Goal: Task Accomplishment & Management: Use online tool/utility

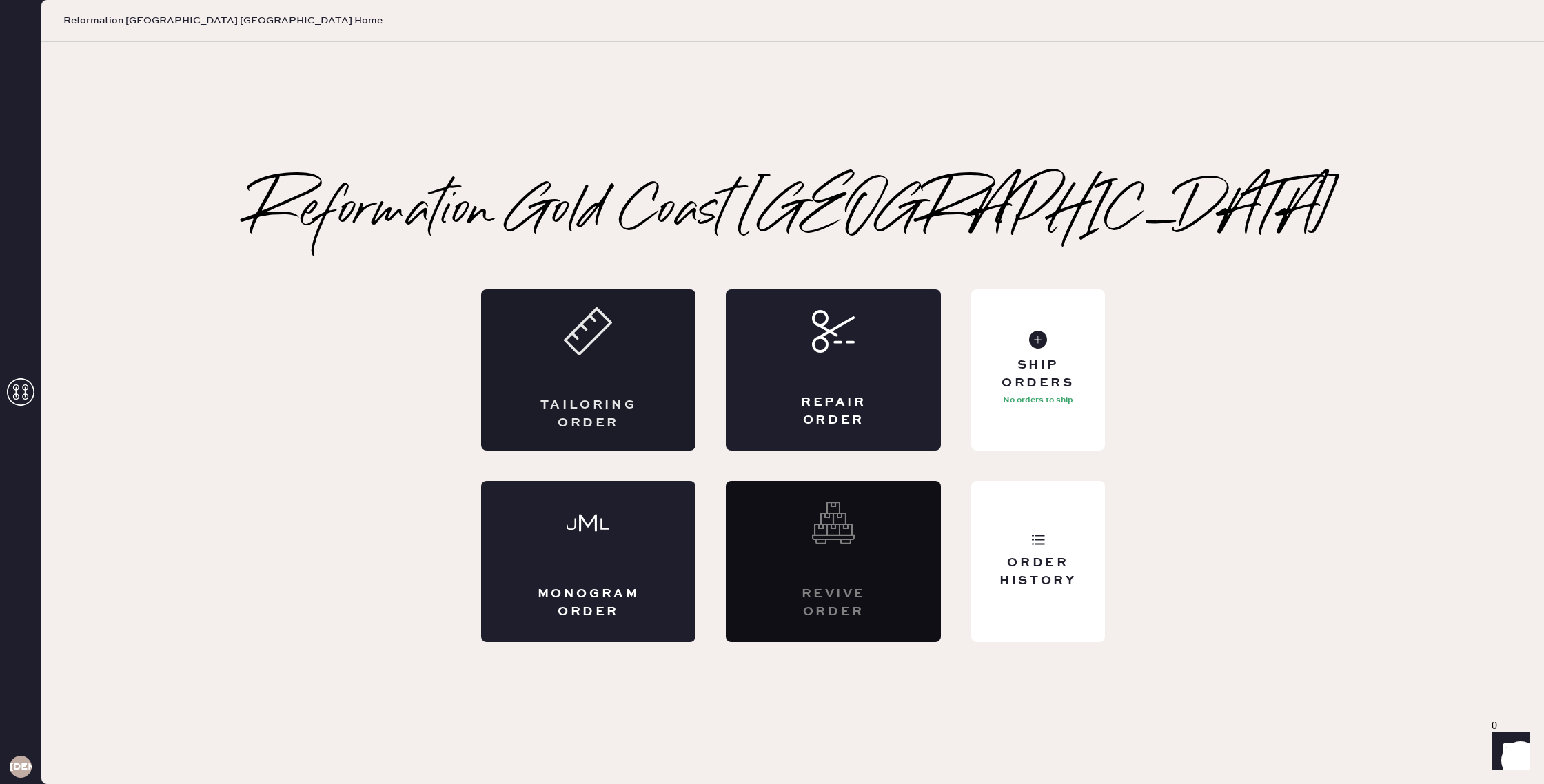
click at [598, 371] on div "Tailoring Order" at bounding box center [588, 370] width 215 height 161
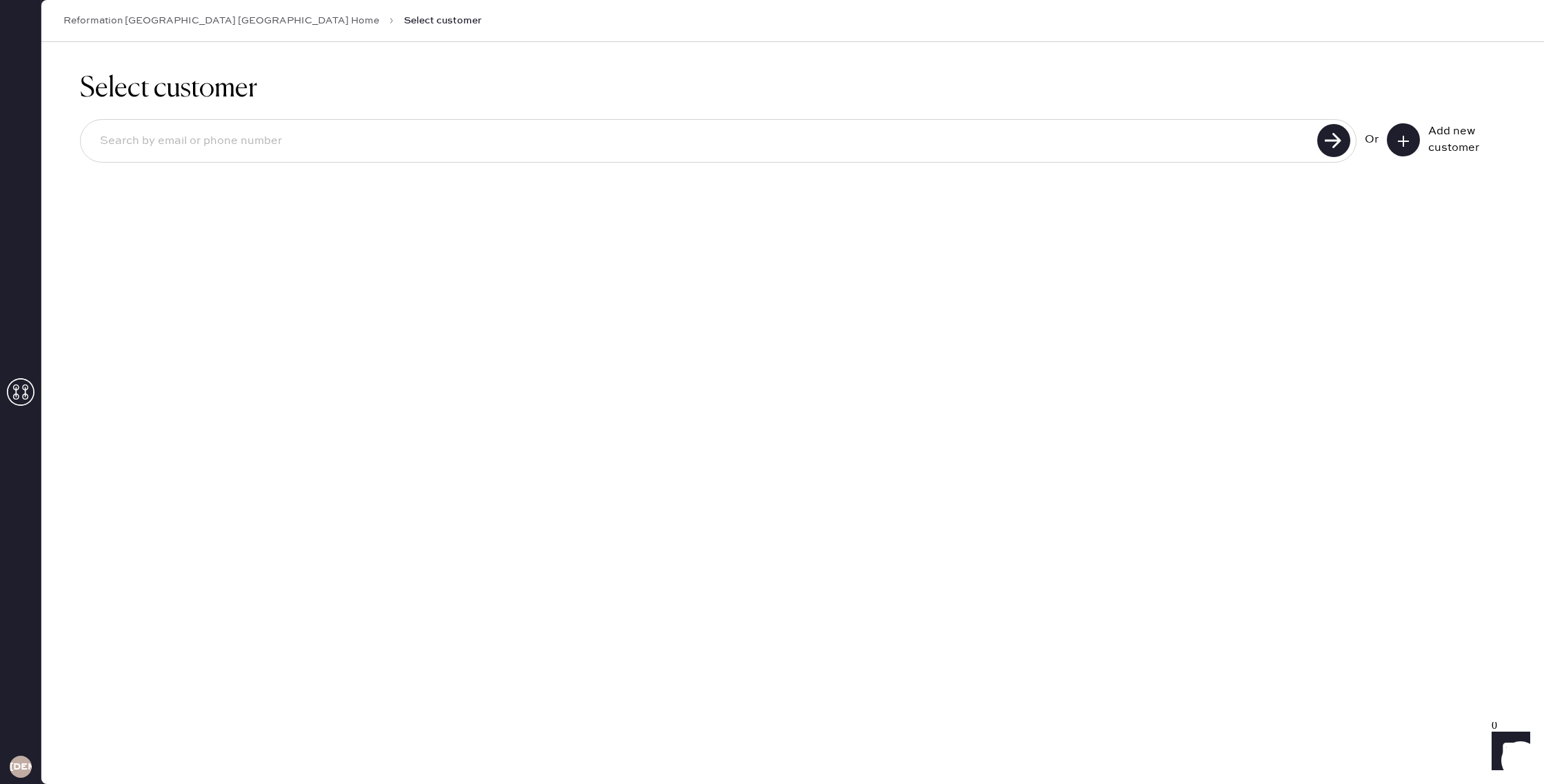
click at [838, 150] on input at bounding box center [701, 141] width 1225 height 31
type input "j"
type input "3144589443"
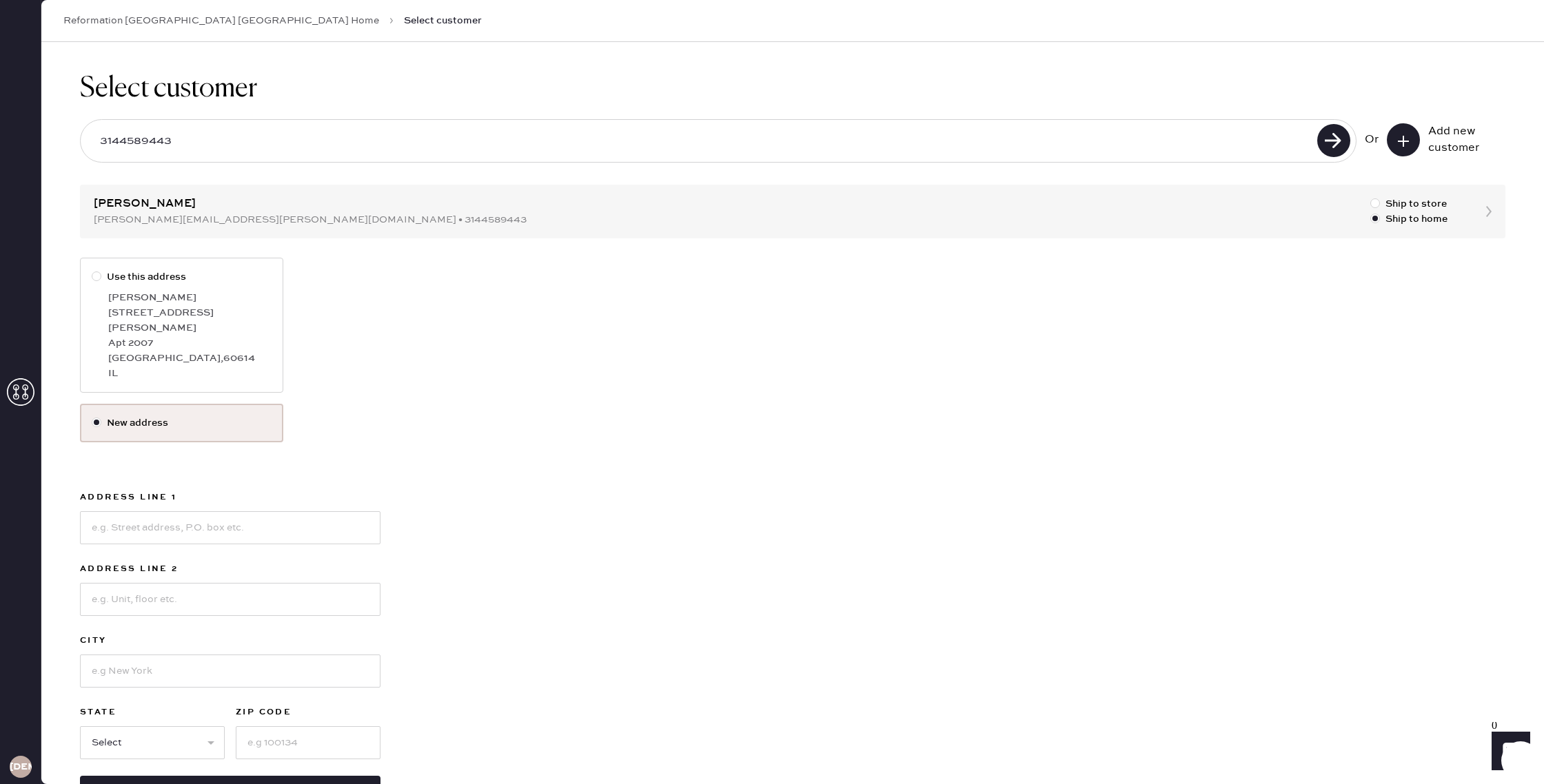
click at [207, 336] on div "Apt 2007" at bounding box center [190, 343] width 164 height 15
click at [92, 270] on input "Use this address" at bounding box center [91, 270] width 1 height 1
radio input "true"
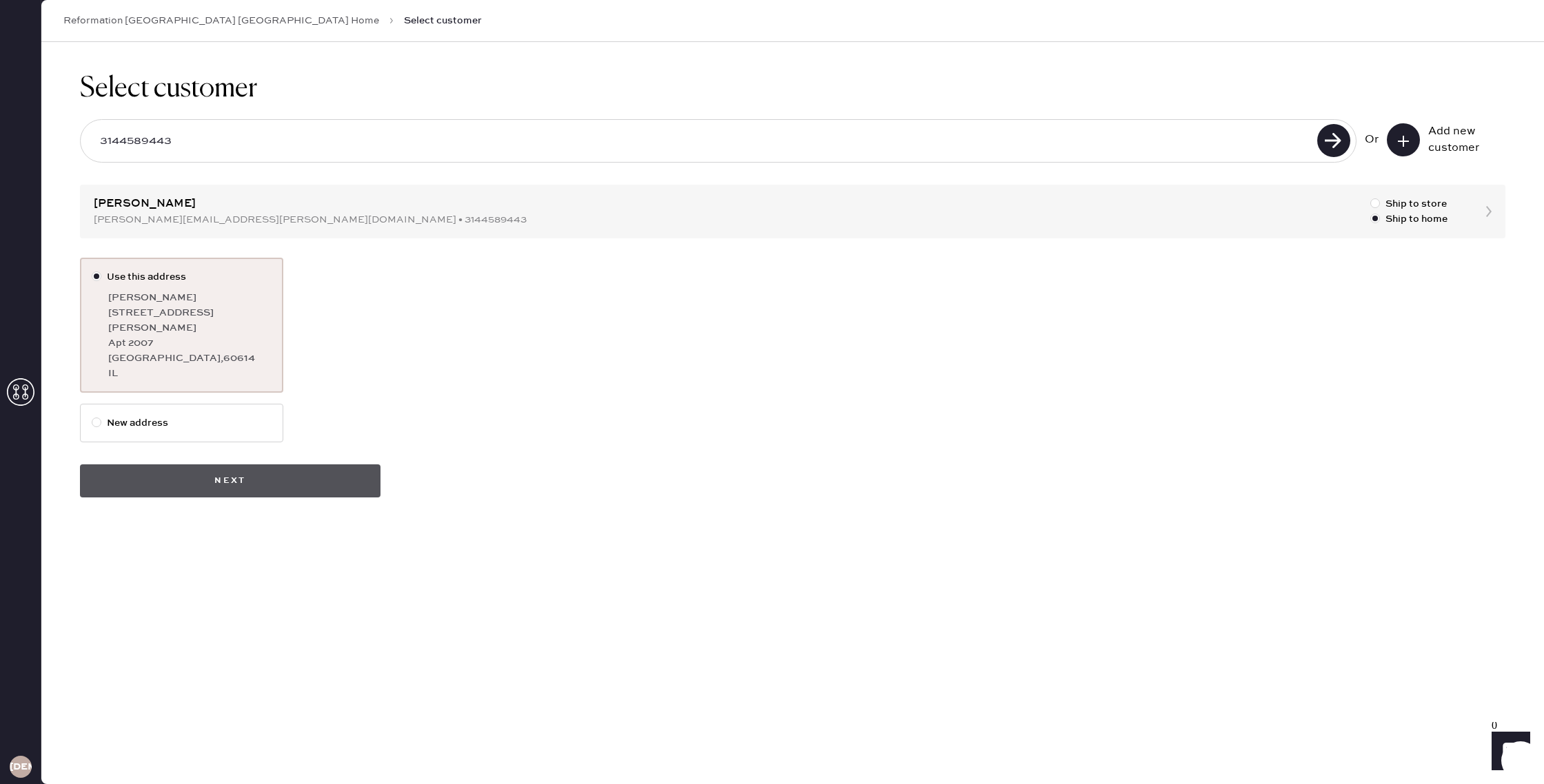
click at [245, 472] on button "Next" at bounding box center [230, 481] width 300 height 33
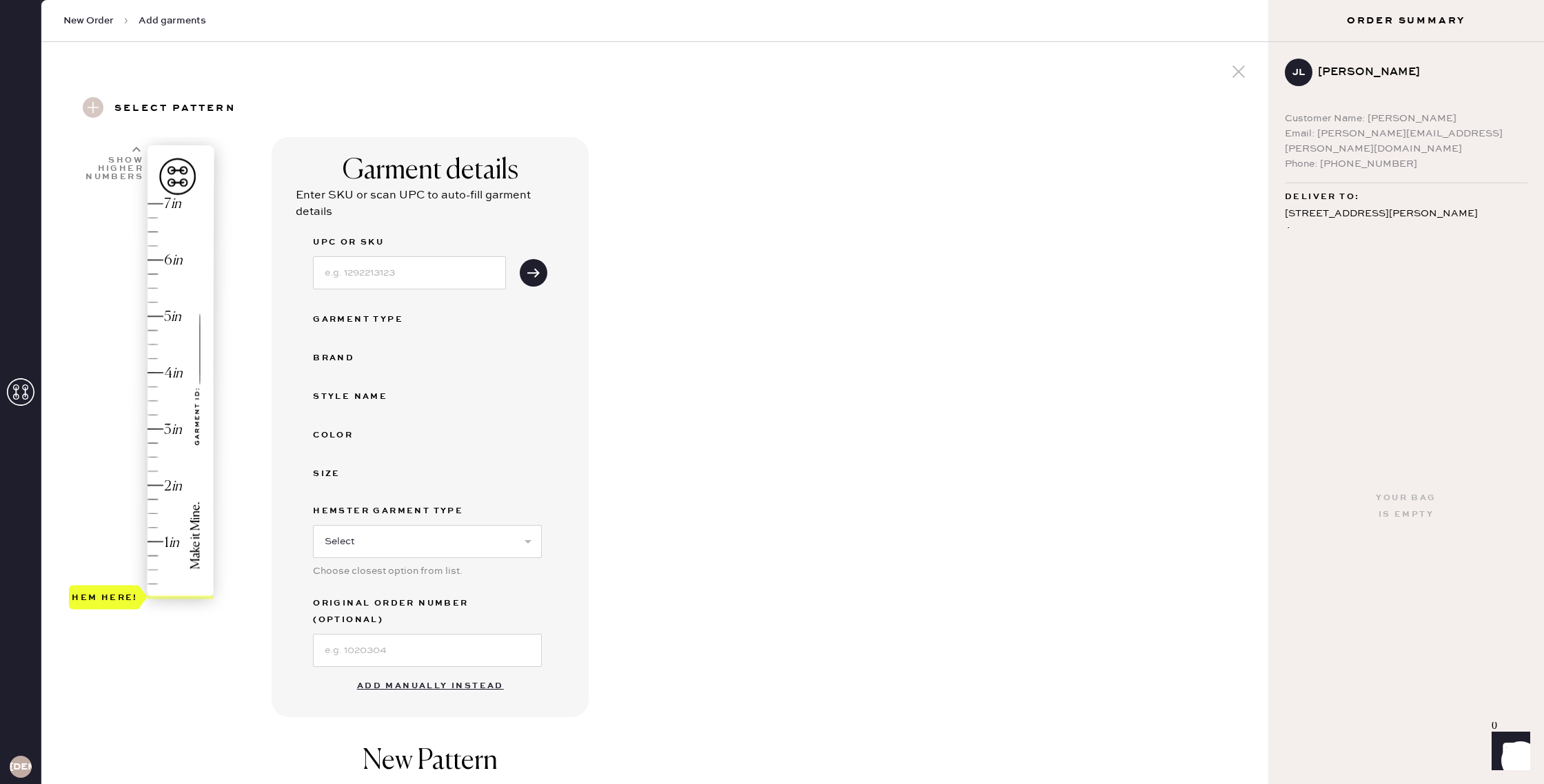
scroll to position [35, 0]
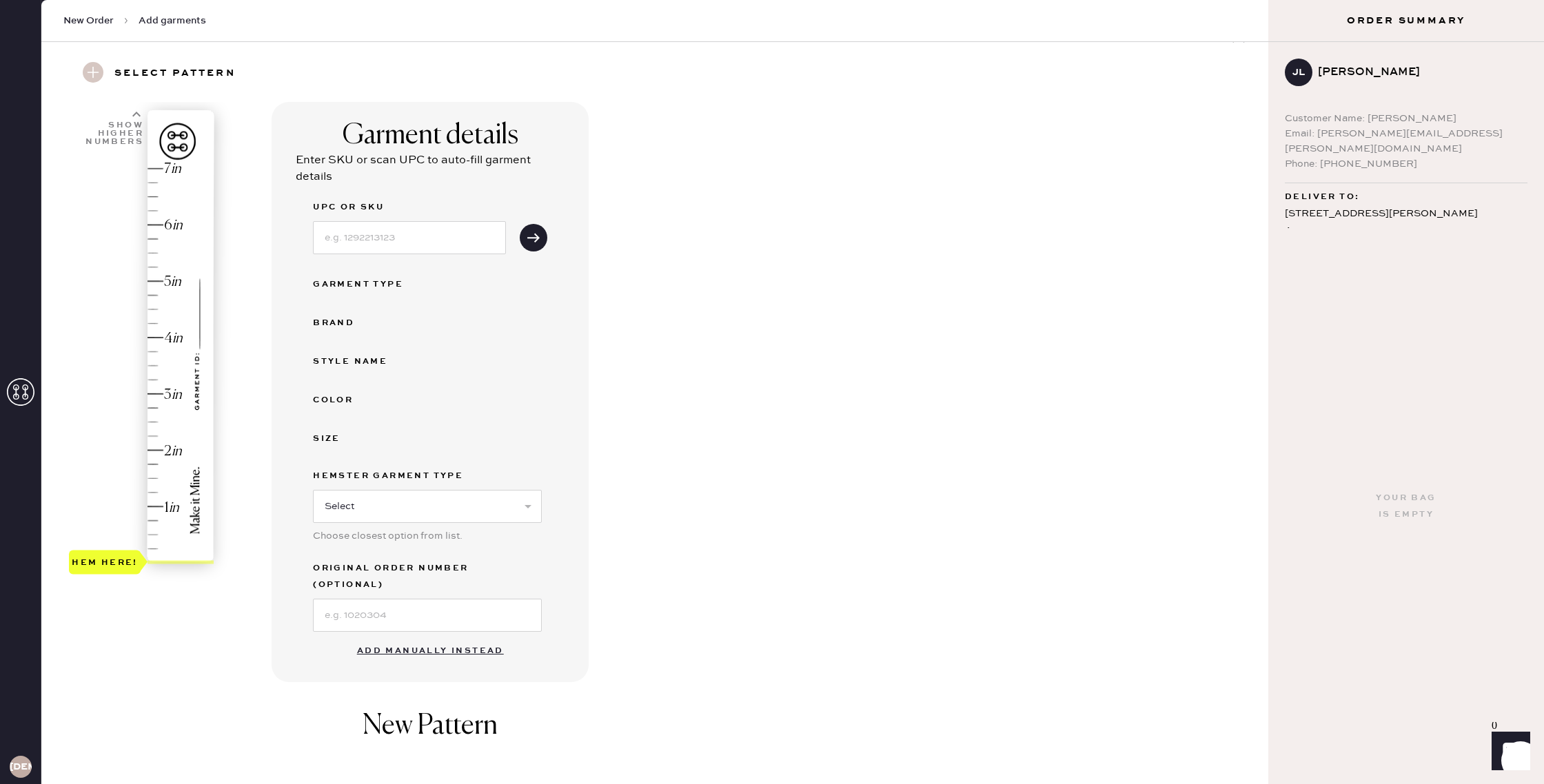
click at [160, 70] on h3 "Select pattern" at bounding box center [174, 73] width 121 height 23
click at [98, 71] on use at bounding box center [93, 72] width 21 height 21
click at [95, 77] on use at bounding box center [93, 72] width 21 height 21
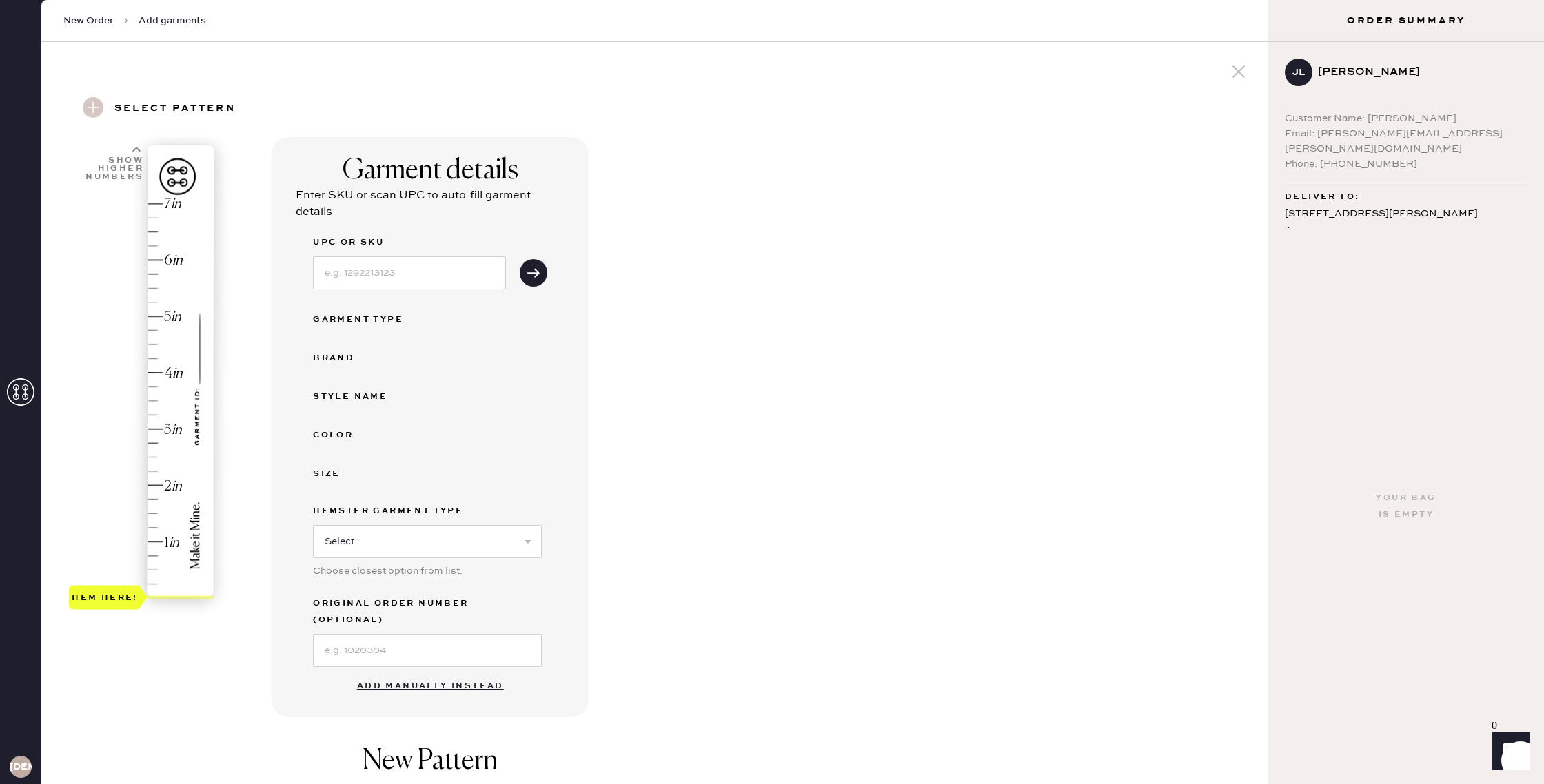
scroll to position [4, 0]
click at [175, 102] on h3 "Select pattern" at bounding box center [174, 104] width 121 height 23
click at [176, 102] on h3 "Select pattern" at bounding box center [174, 104] width 121 height 23
